Goal: Transaction & Acquisition: Purchase product/service

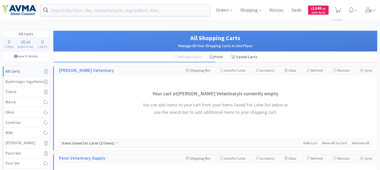
select select "4"
select select "1"
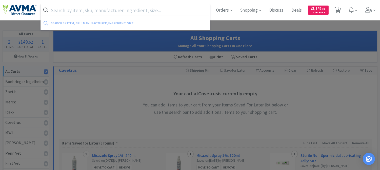
click at [112, 11] on input "text" at bounding box center [125, 10] width 169 height 12
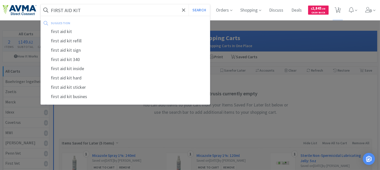
type input "FIRST AID KIT"
click at [188, 4] on button "Search" at bounding box center [198, 10] width 21 height 12
select select "4"
select select "1"
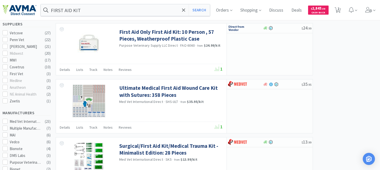
scroll to position [199, 0]
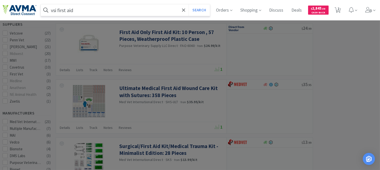
type input "vsi first aid"
click at [188, 4] on button "Search" at bounding box center [198, 10] width 21 height 12
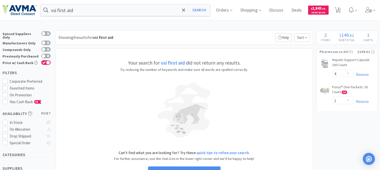
click at [243, 44] on div at bounding box center [190, 85] width 380 height 170
